Goal: Use online tool/utility: Utilize a website feature to perform a specific function

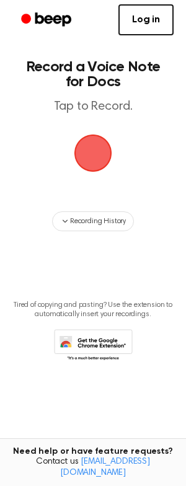
click at [95, 152] on span "button" at bounding box center [93, 153] width 35 height 35
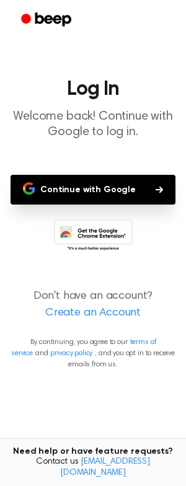
click at [107, 193] on button "Continue with Google" at bounding box center [93, 190] width 165 height 30
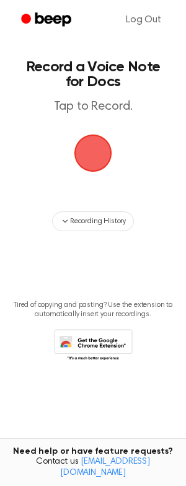
click at [101, 155] on span "button" at bounding box center [93, 153] width 35 height 35
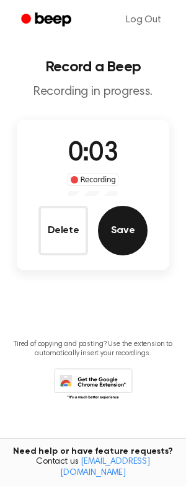
click at [138, 241] on button "Save" at bounding box center [123, 231] width 50 height 50
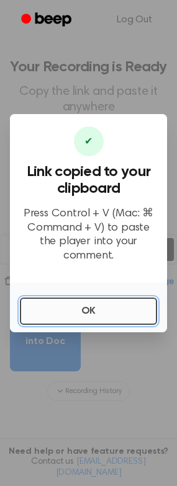
click at [118, 301] on button "OK" at bounding box center [88, 311] width 137 height 27
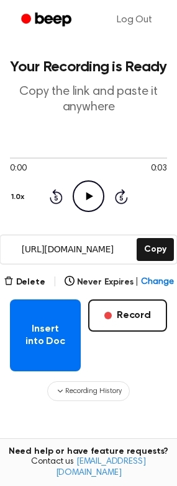
click at [97, 207] on icon "Play Audio" at bounding box center [89, 196] width 32 height 32
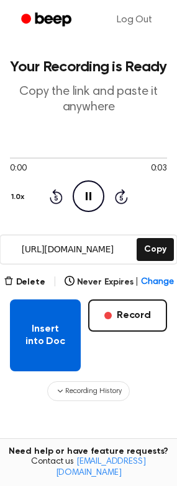
click at [29, 349] on button "Insert into Doc" at bounding box center [45, 336] width 71 height 72
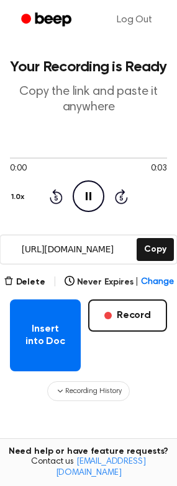
click at [86, 205] on icon "Pause Audio" at bounding box center [89, 196] width 32 height 32
